Goal: Transaction & Acquisition: Purchase product/service

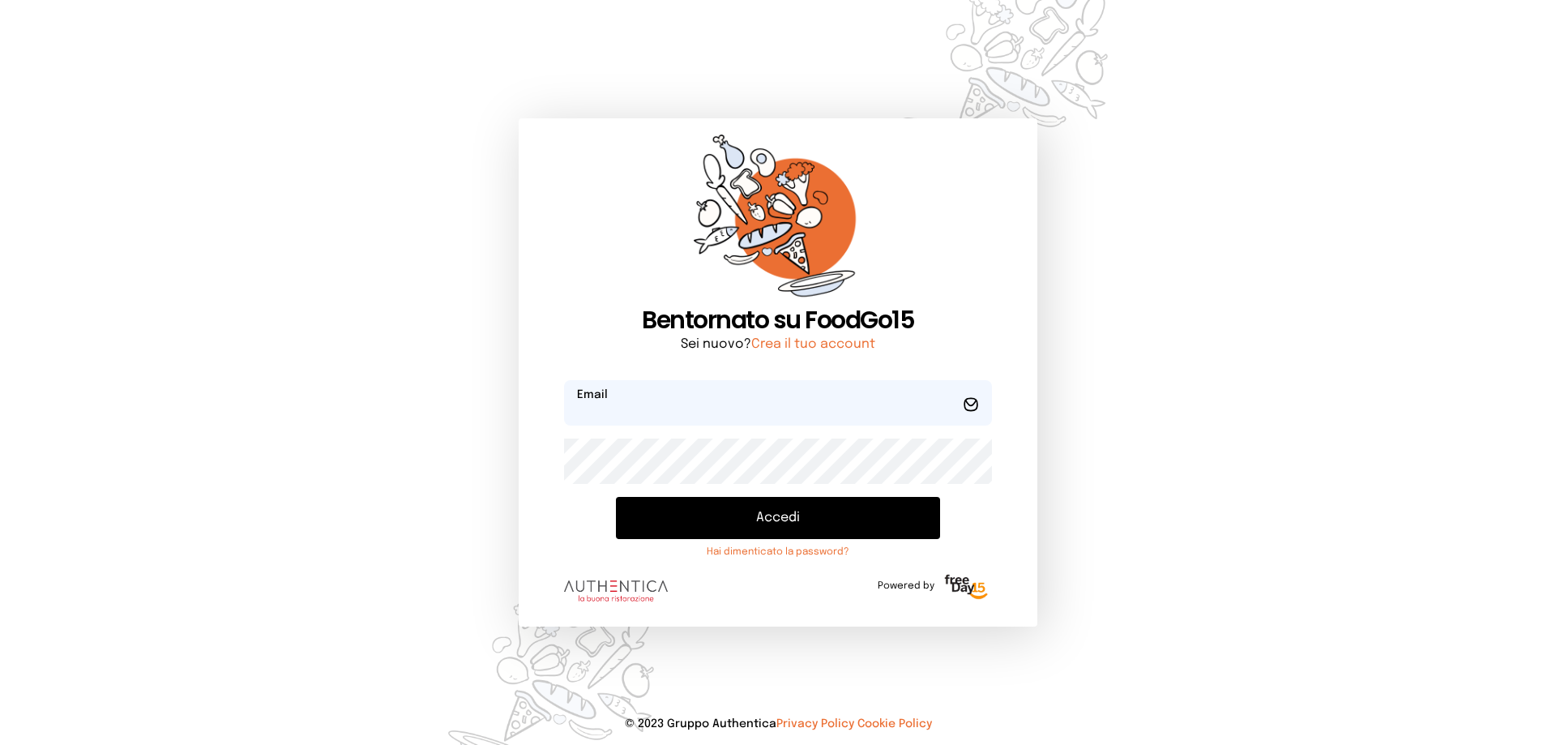
type input "**********"
click at [788, 528] on button "Accedi" at bounding box center [778, 518] width 324 height 42
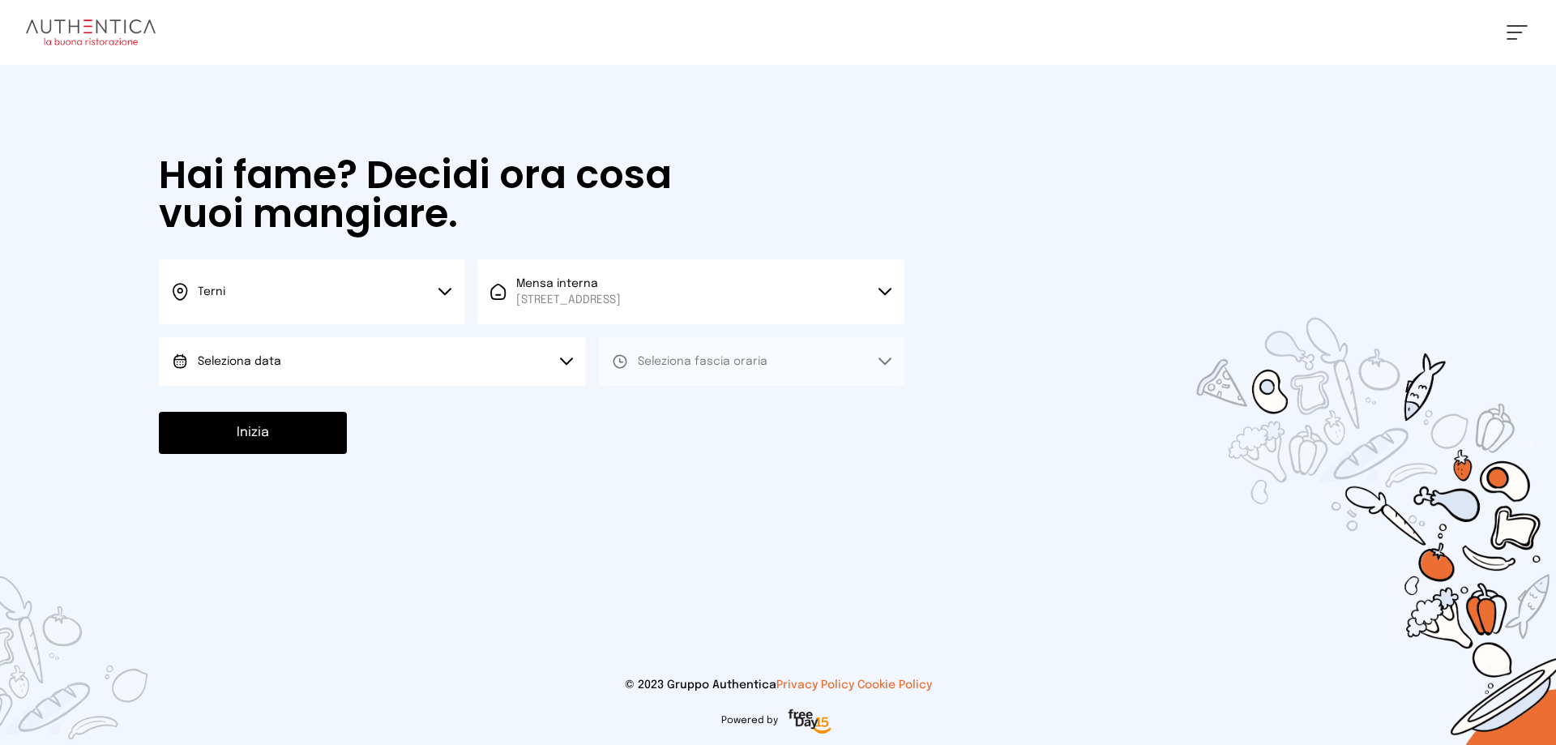
click at [283, 365] on button "Seleziona data" at bounding box center [372, 361] width 427 height 49
click at [275, 399] on span "[DATE], [DATE]" at bounding box center [237, 407] width 79 height 16
click at [737, 365] on span "Seleziona fascia oraria" at bounding box center [703, 361] width 130 height 11
click at [729, 395] on li "Pranzo" at bounding box center [751, 407] width 305 height 42
click at [275, 416] on button "Inizia" at bounding box center [253, 433] width 188 height 42
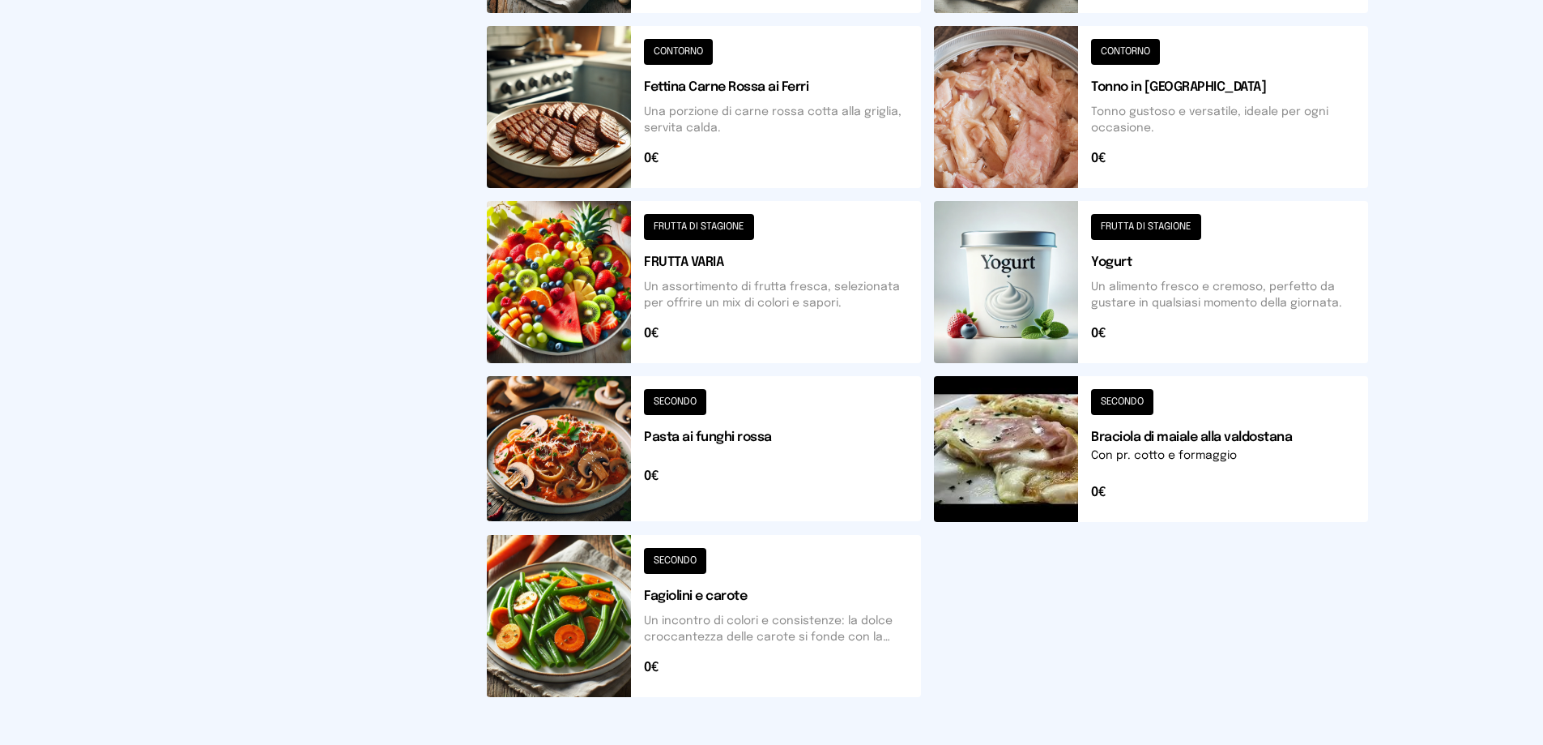
scroll to position [581, 0]
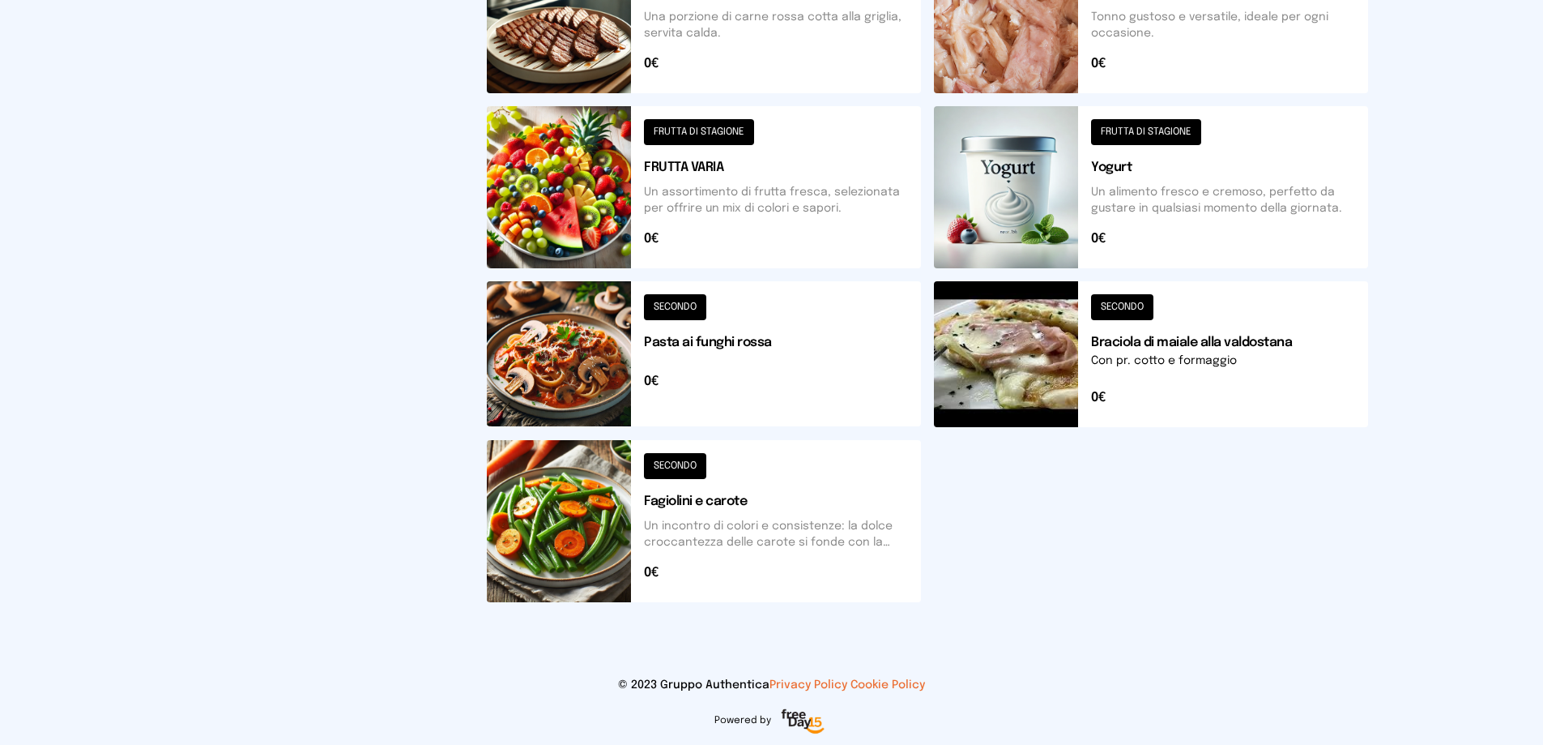
click at [766, 495] on button at bounding box center [704, 521] width 434 height 162
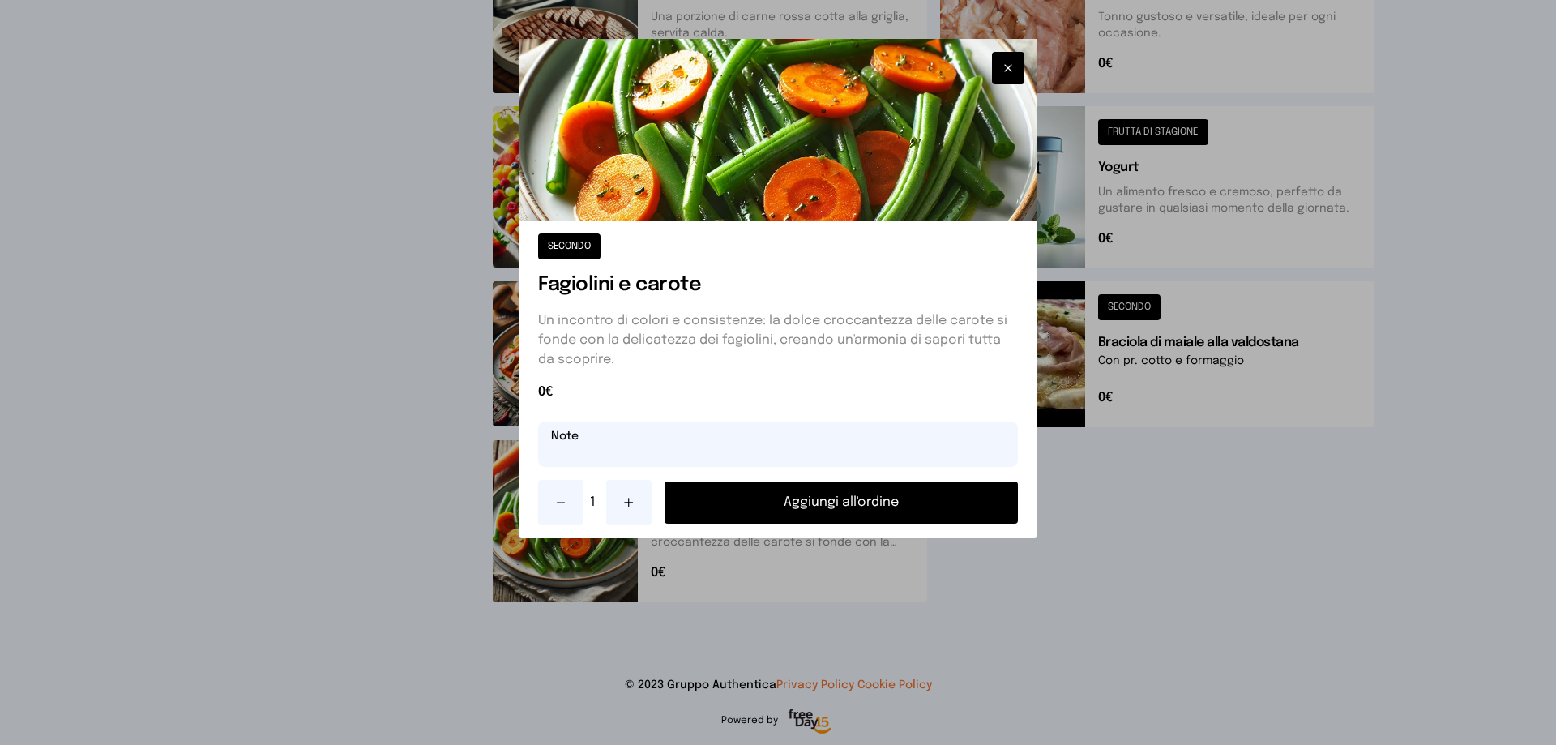
click at [698, 443] on input "text" at bounding box center [778, 443] width 480 height 45
click at [561, 454] on input "**********" at bounding box center [778, 443] width 480 height 45
type input "**********"
click at [822, 508] on button "Aggiungi all'ordine" at bounding box center [840, 502] width 353 height 42
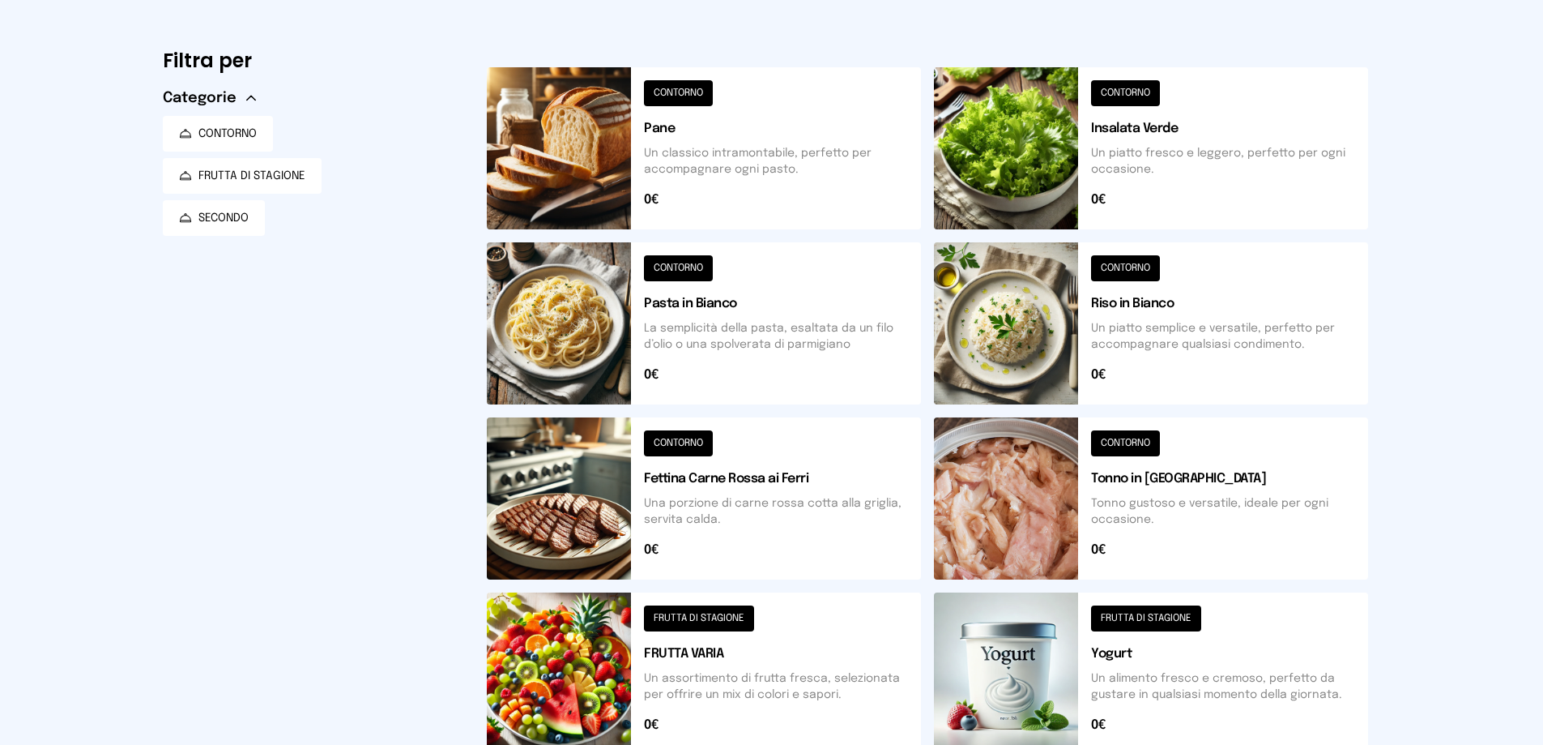
scroll to position [0, 0]
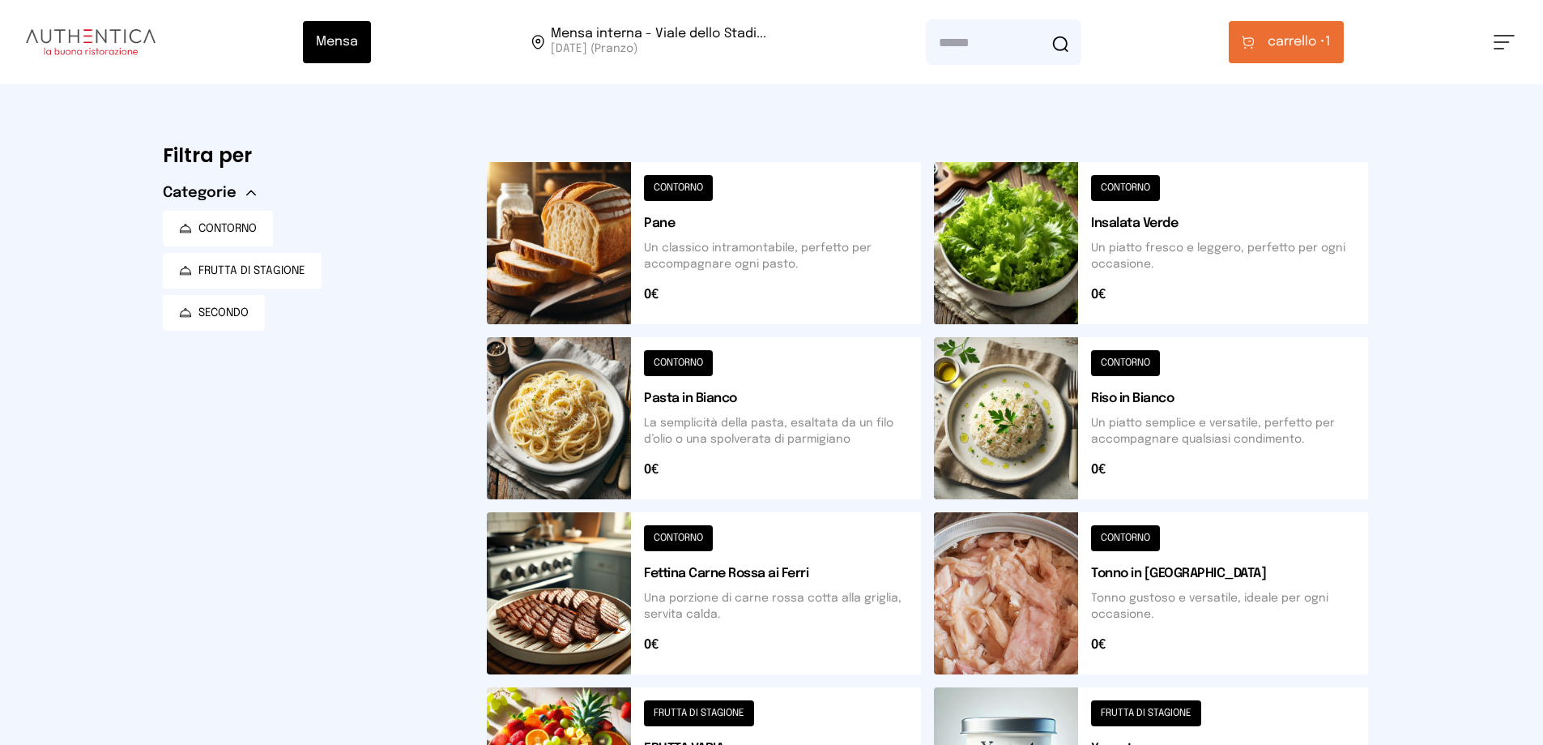
click at [1284, 42] on span "carrello •" at bounding box center [1297, 41] width 58 height 19
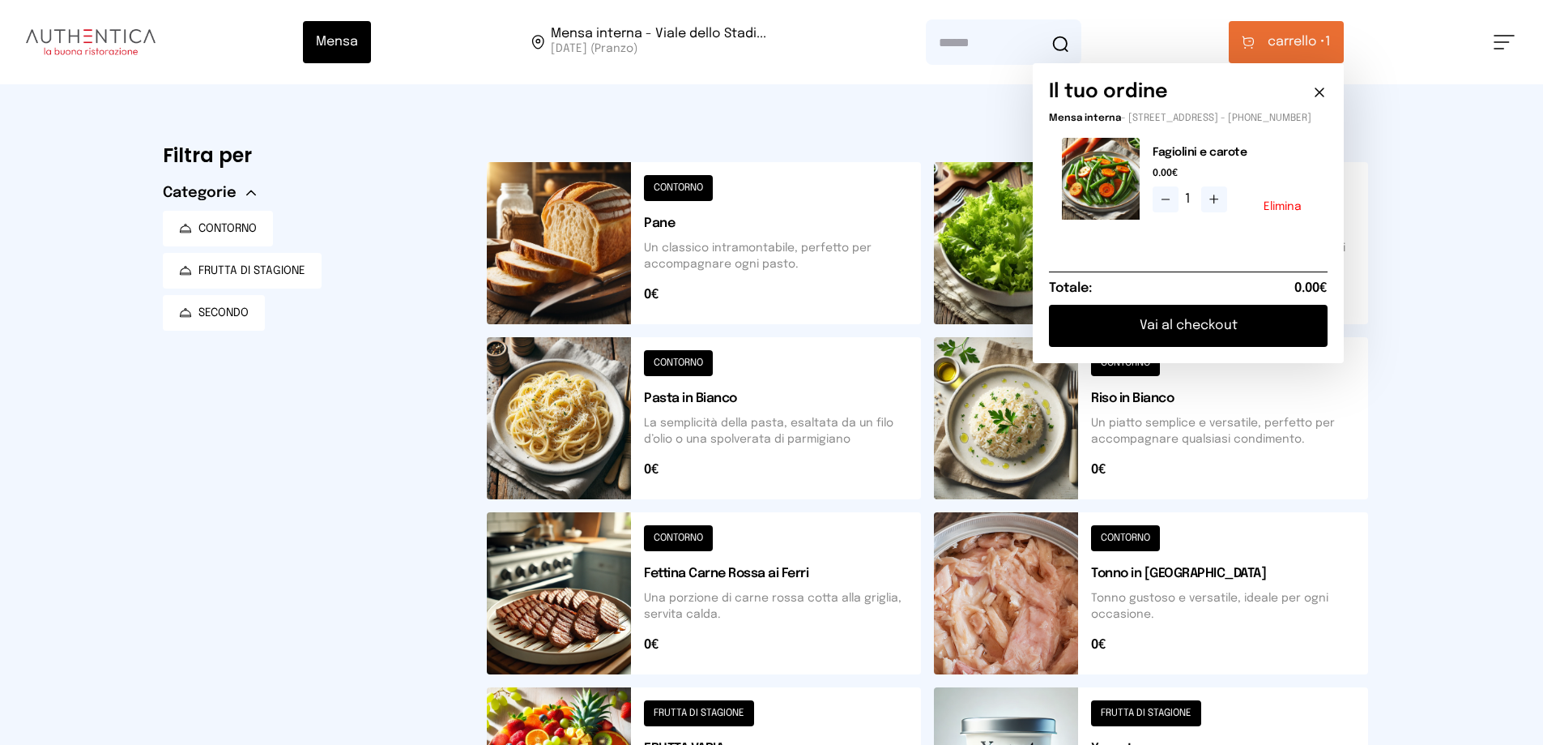
click at [1218, 206] on icon at bounding box center [1214, 199] width 13 height 13
click at [1296, 212] on button "Elimina" at bounding box center [1284, 206] width 38 height 11
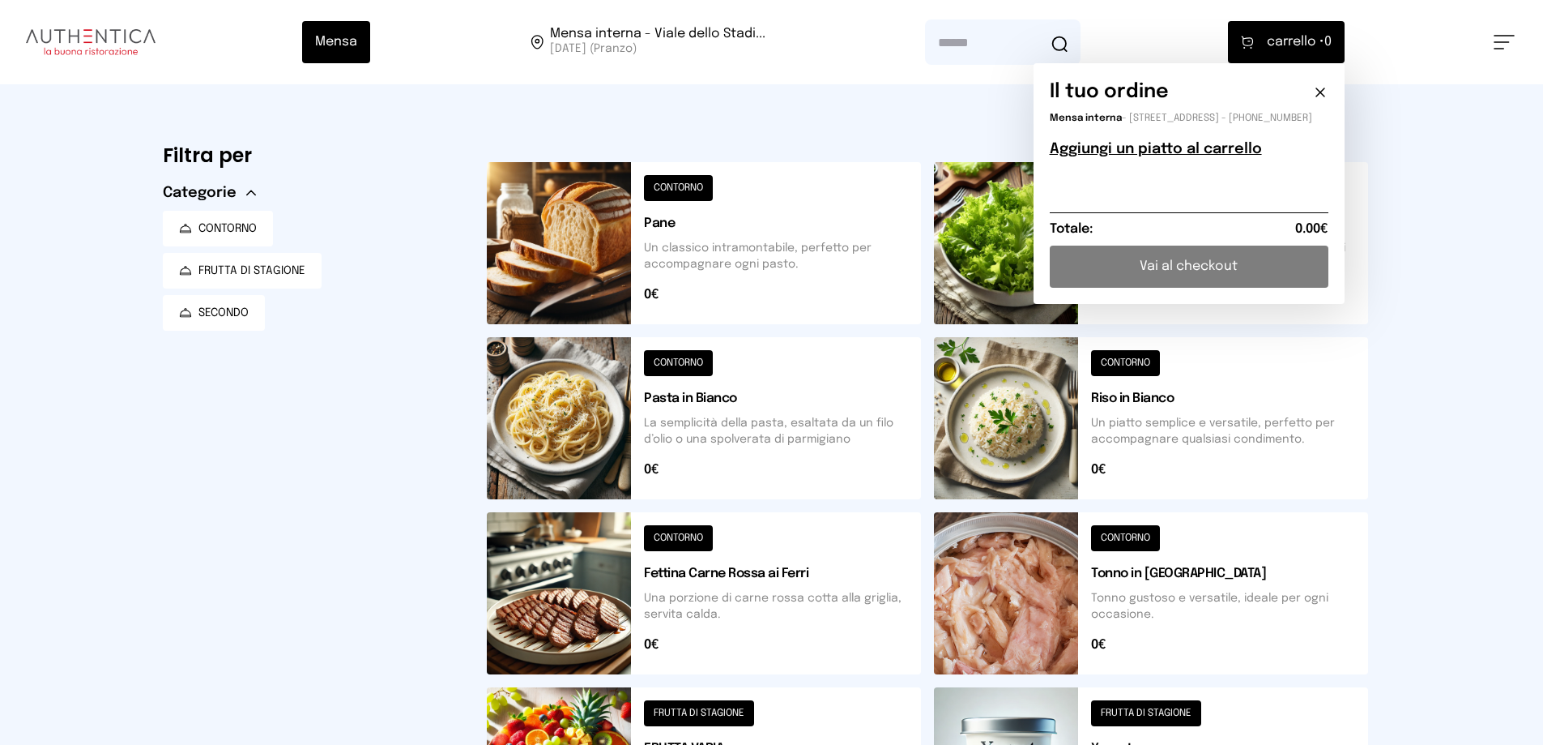
click at [1323, 91] on icon at bounding box center [1321, 92] width 16 height 16
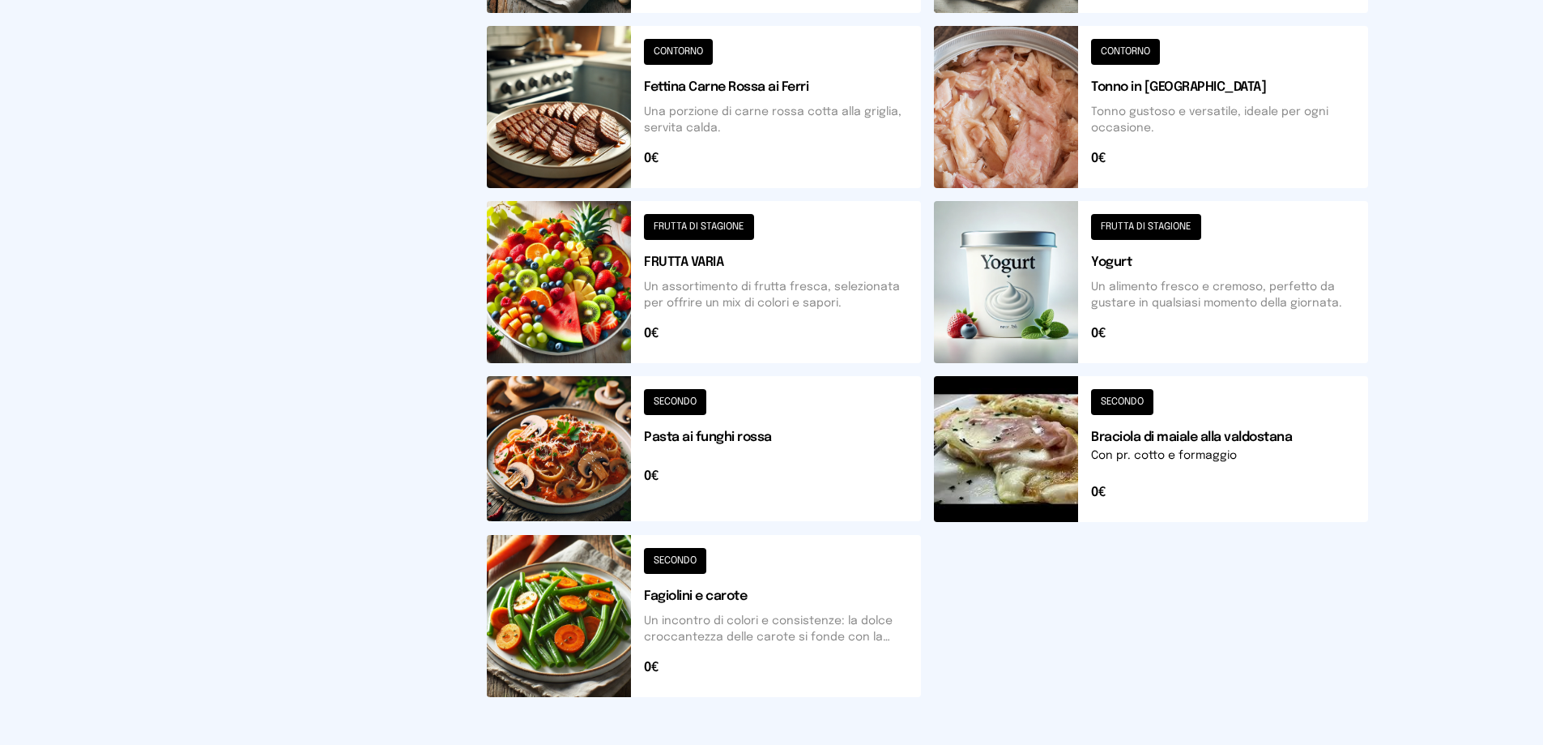
scroll to position [581, 0]
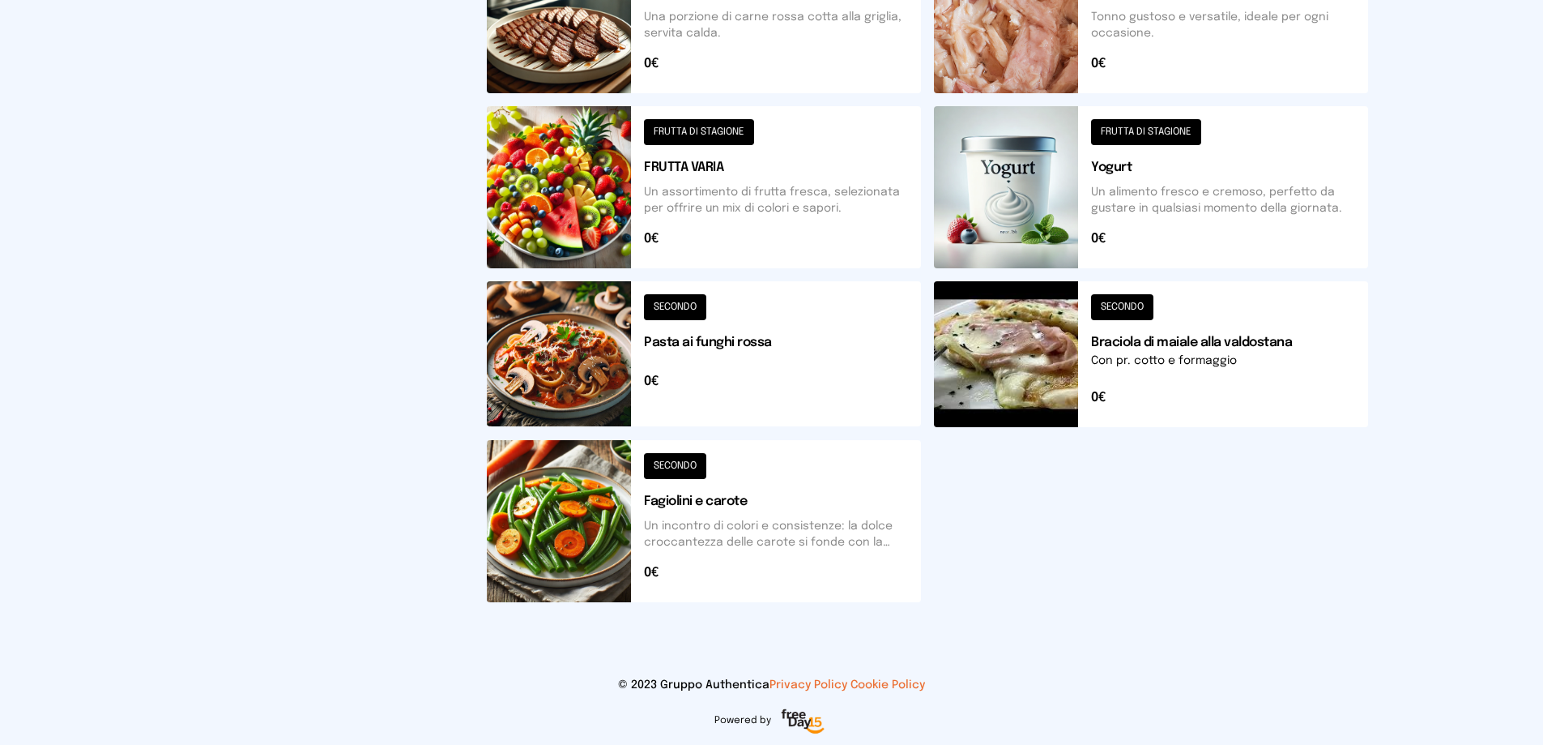
click at [759, 547] on button at bounding box center [704, 521] width 434 height 162
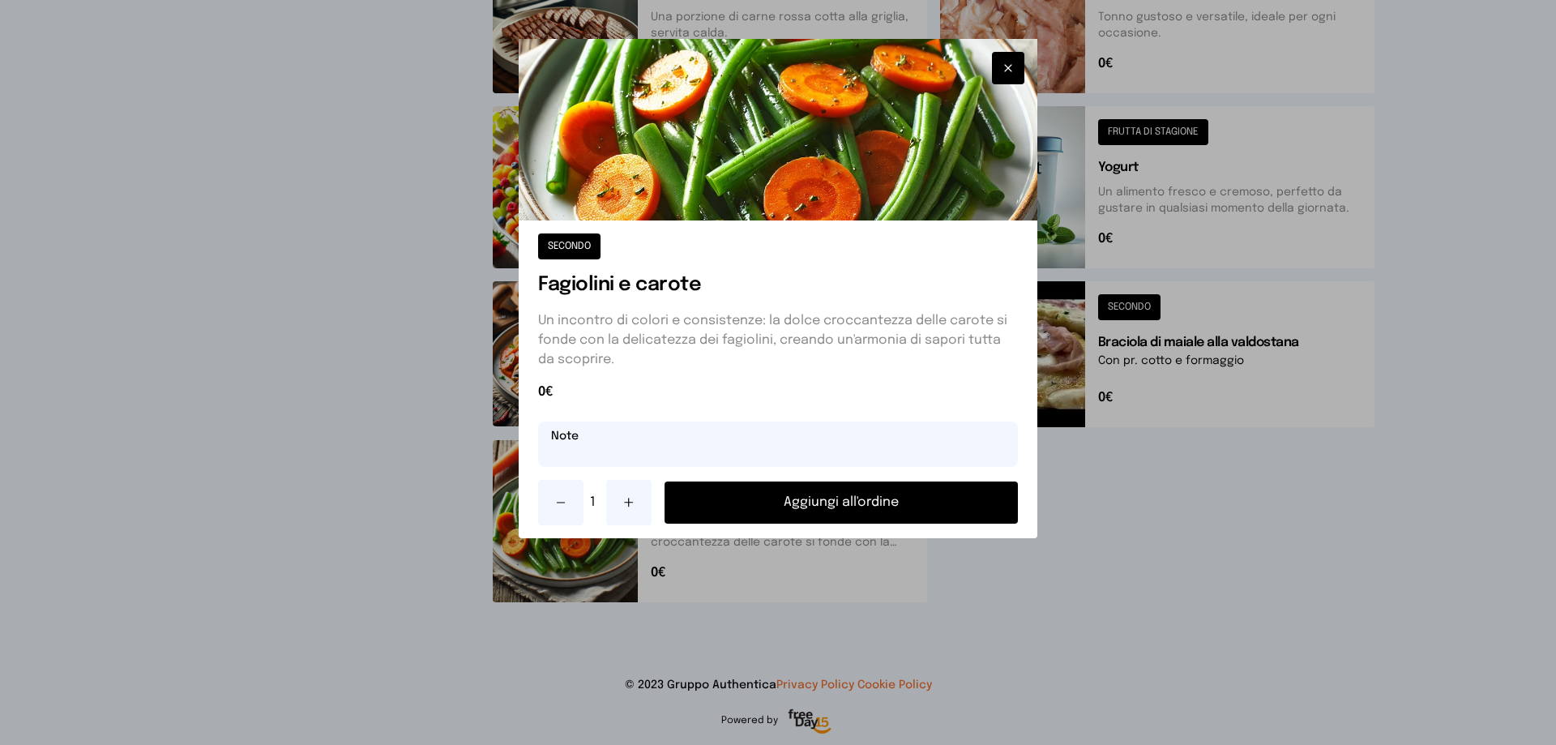
click at [587, 448] on input "text" at bounding box center [778, 443] width 480 height 45
type input "**********"
click at [623, 502] on icon at bounding box center [628, 502] width 13 height 13
click at [792, 502] on button "Aggiungi all'ordine" at bounding box center [840, 502] width 353 height 42
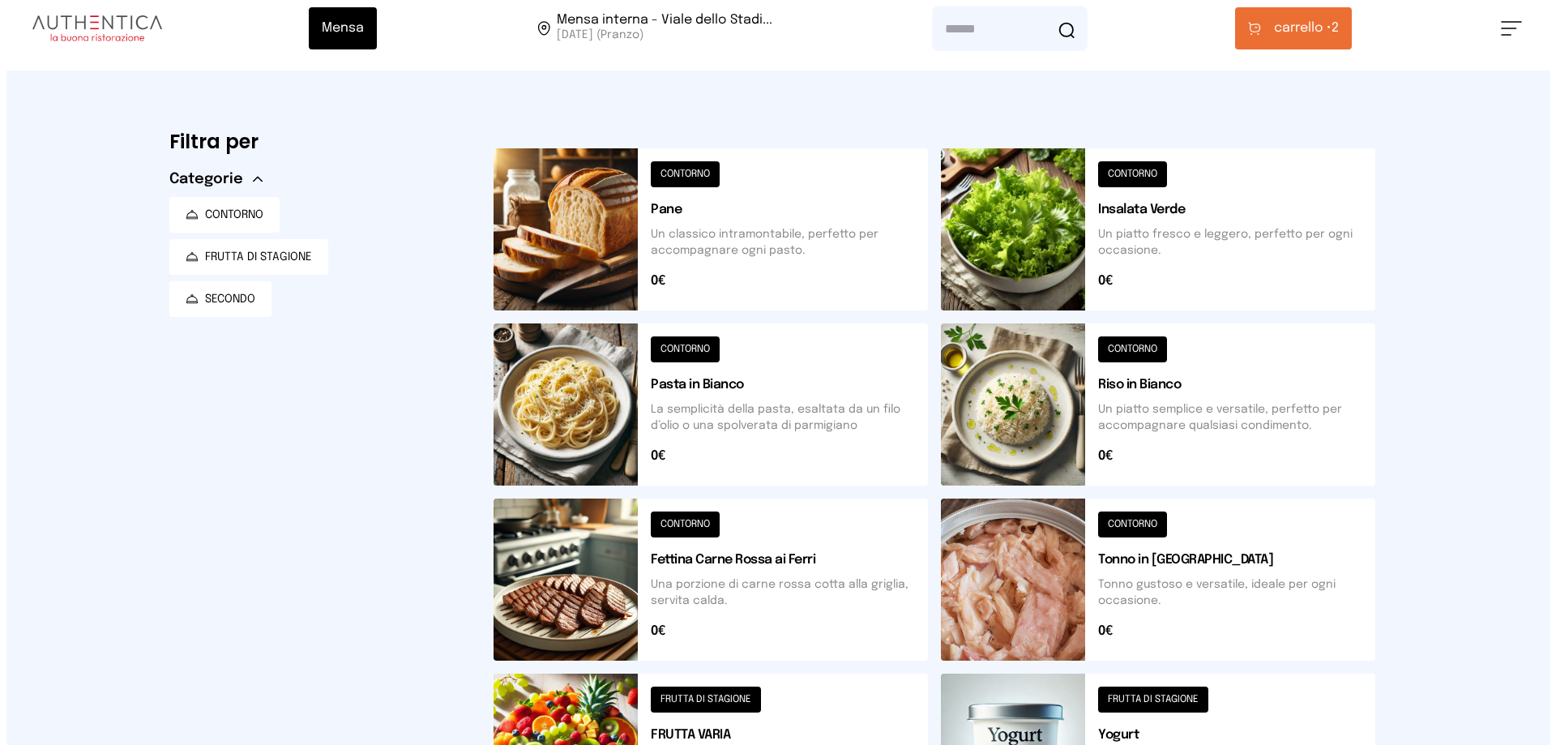
scroll to position [0, 0]
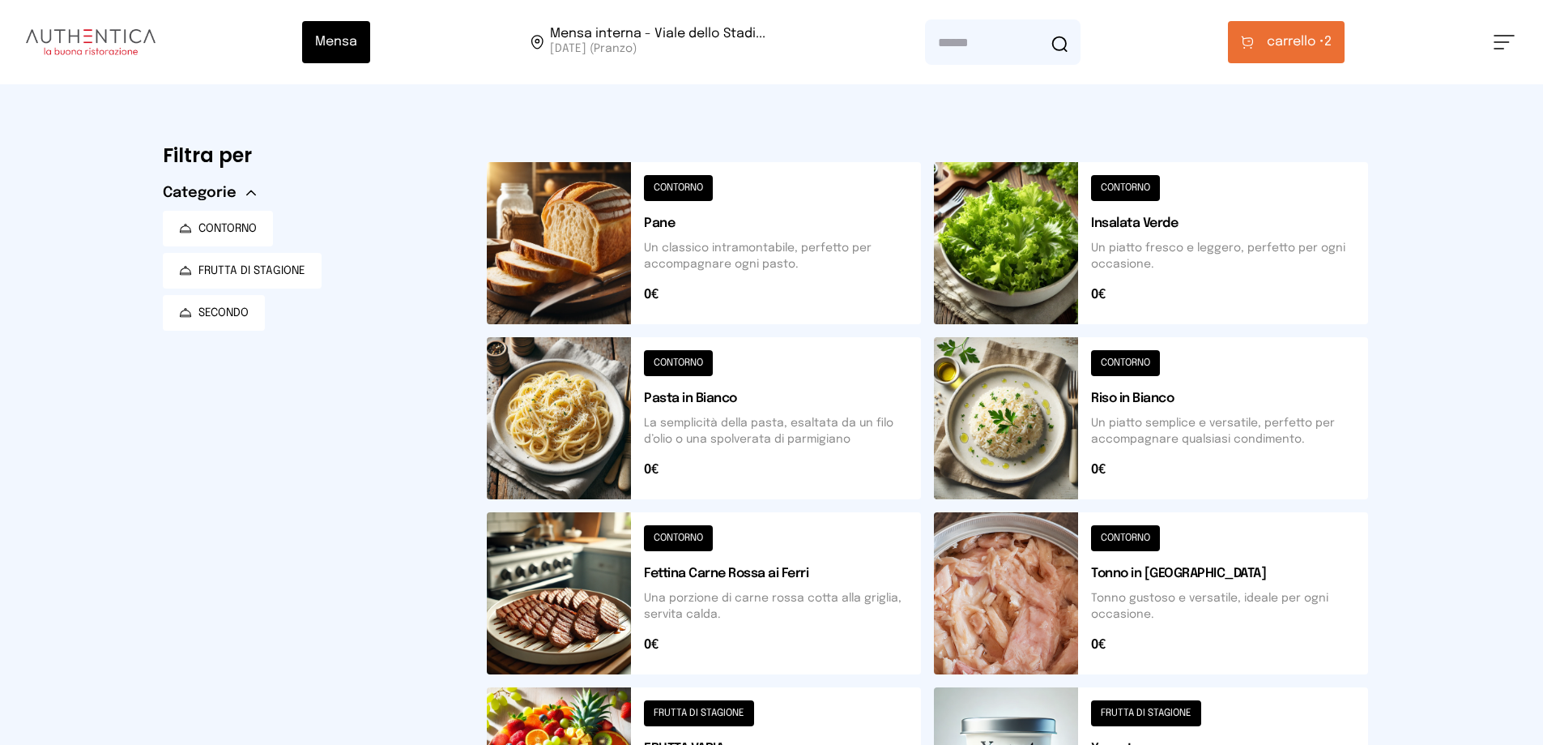
click at [1294, 45] on span "carrello •" at bounding box center [1296, 41] width 58 height 19
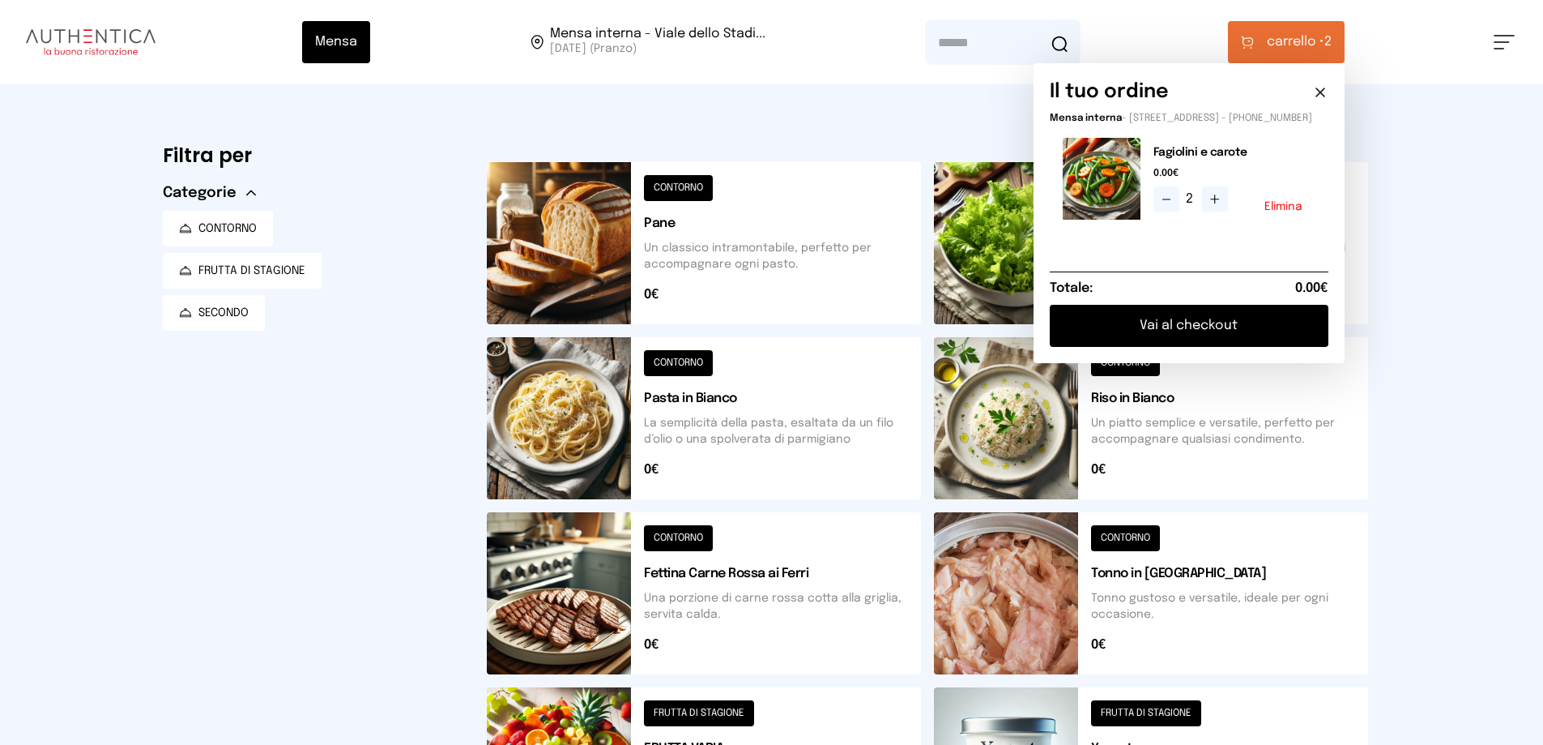
click at [1188, 346] on button "Vai al checkout" at bounding box center [1189, 326] width 279 height 42
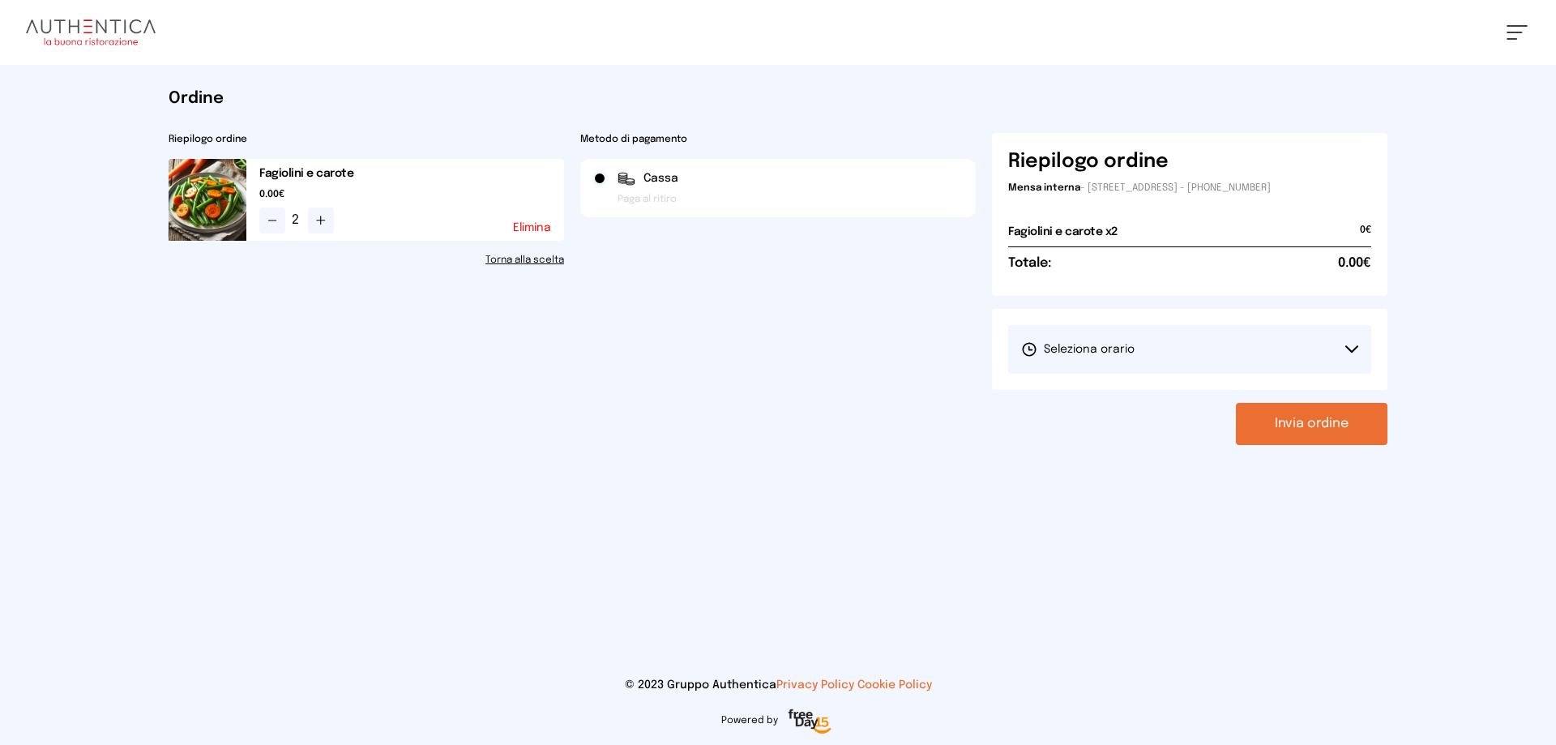
click at [1127, 352] on span "Seleziona orario" at bounding box center [1077, 349] width 113 height 16
click at [1105, 394] on span "1° Turno (13:00 - 15:00)" at bounding box center [1082, 394] width 122 height 16
click at [1318, 427] on button "Invia ordine" at bounding box center [1312, 424] width 152 height 42
